Goal: Find specific page/section: Find specific page/section

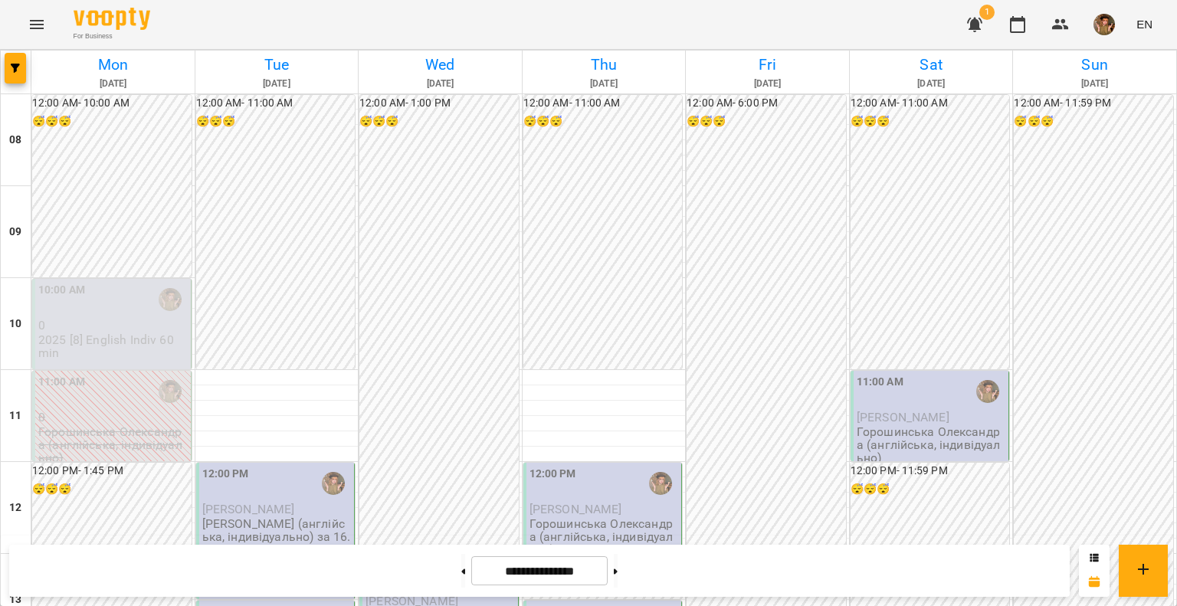
click at [980, 31] on icon "button" at bounding box center [974, 24] width 18 height 18
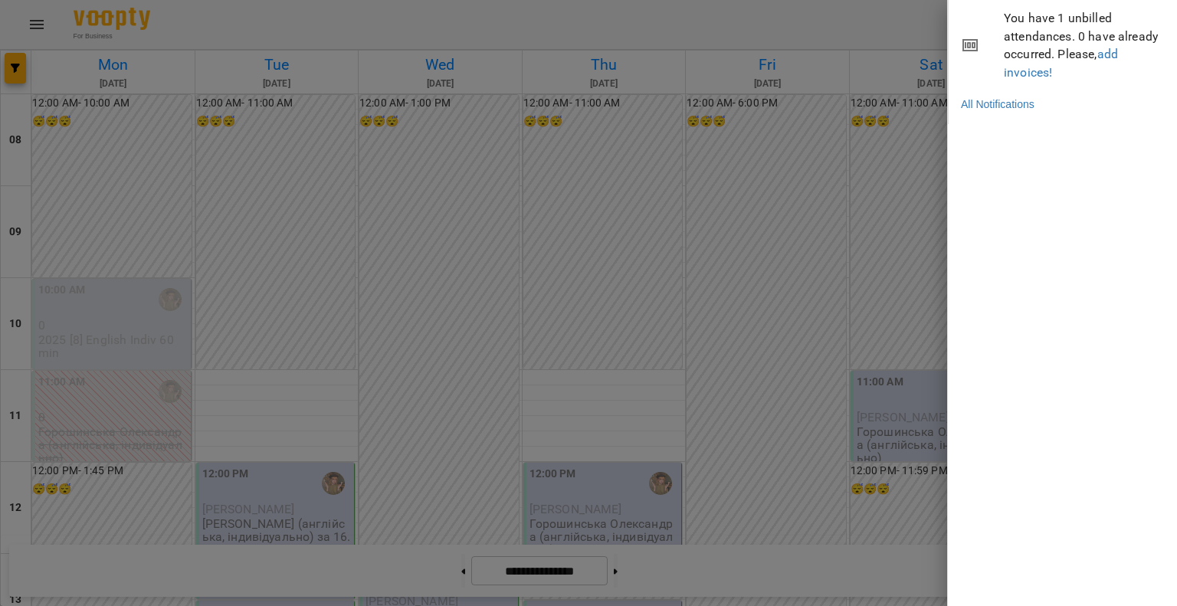
click at [872, 21] on div at bounding box center [588, 303] width 1177 height 606
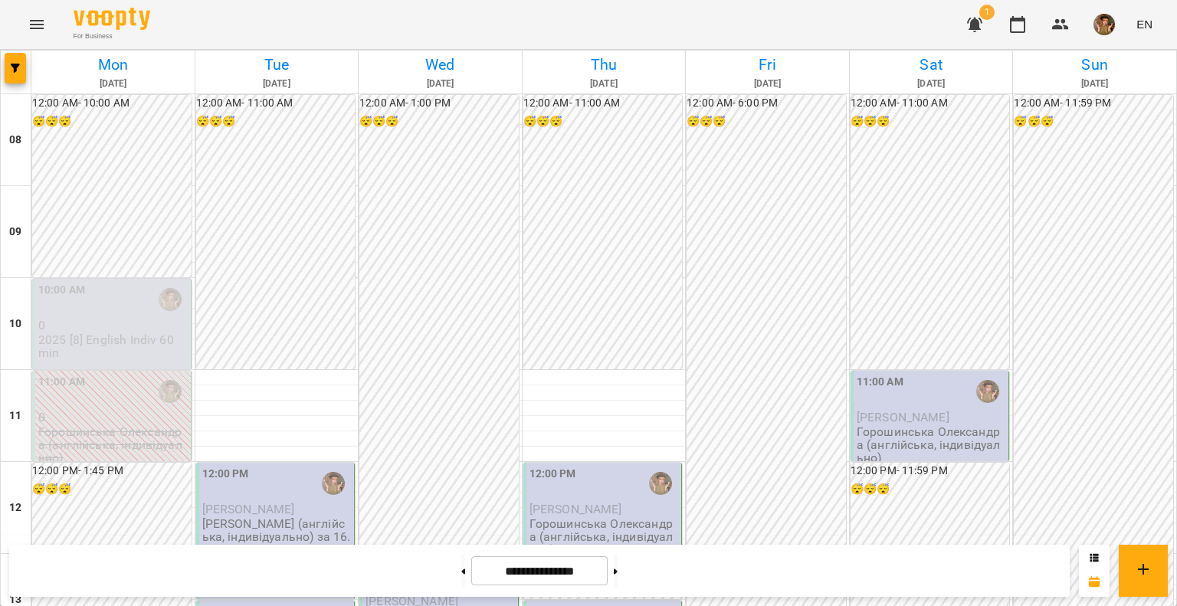
click at [1080, 24] on div "1 EN" at bounding box center [1057, 25] width 202 height 40
click at [1097, 29] on img "button" at bounding box center [1103, 24] width 21 height 21
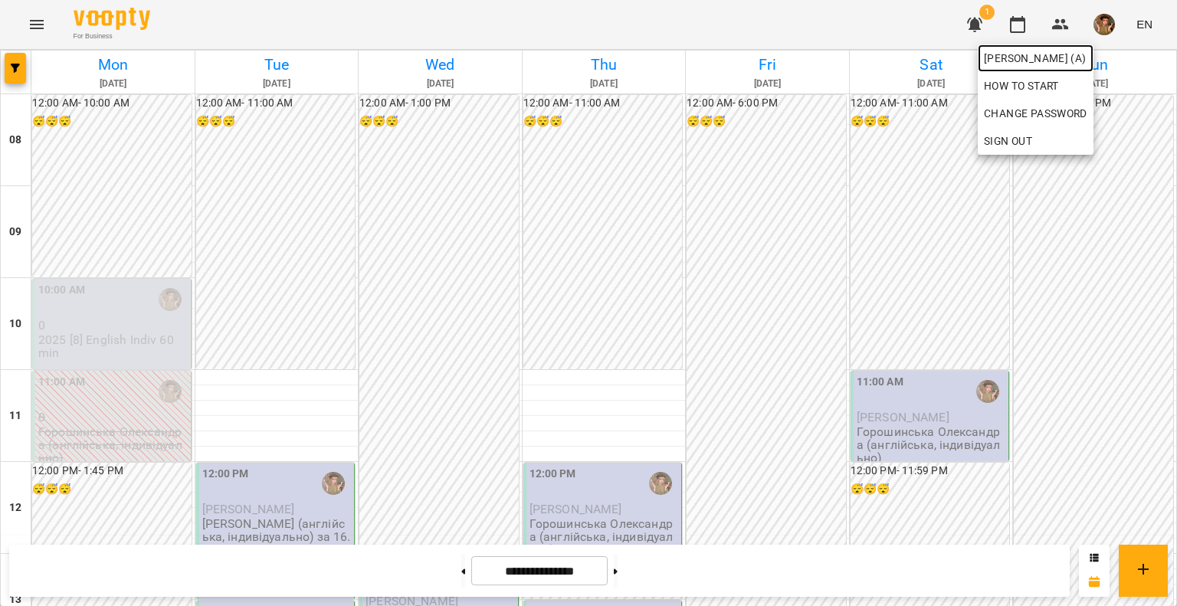
click at [1065, 54] on span "Горошинська Олександра (а)" at bounding box center [1035, 58] width 103 height 18
